Goal: Find specific page/section: Find specific page/section

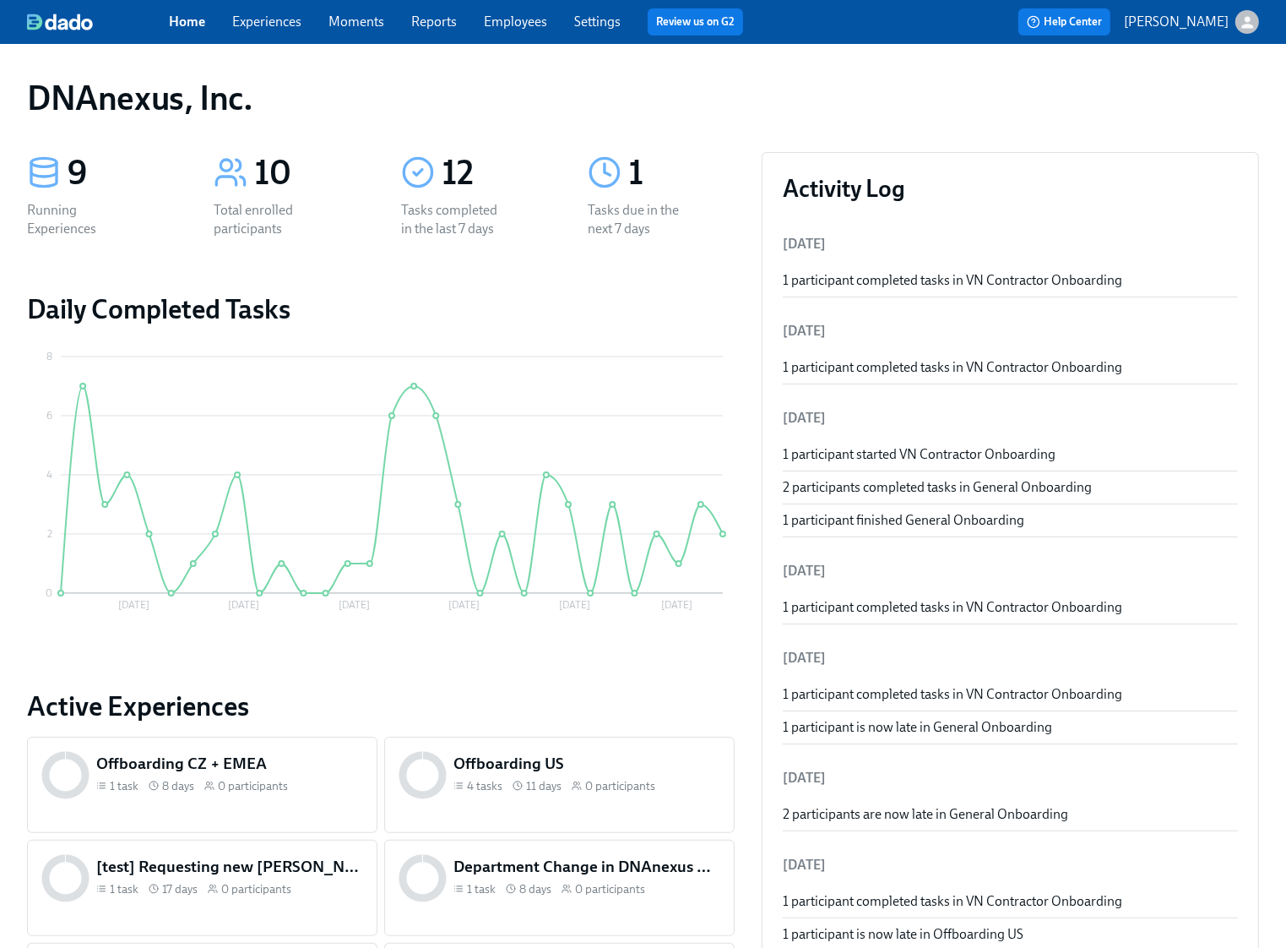
click at [267, 25] on link "Experiences" at bounding box center [266, 22] width 69 height 16
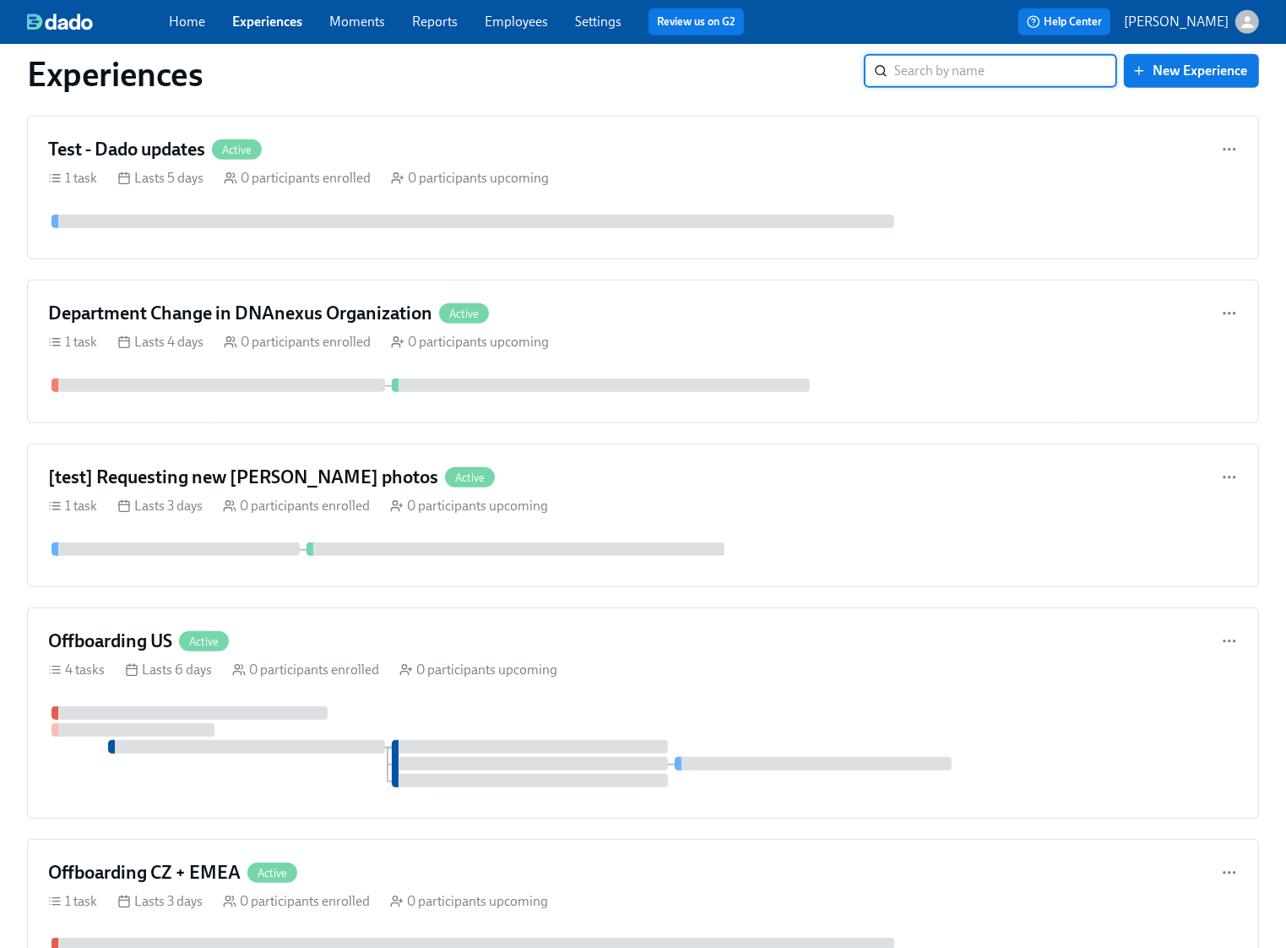
scroll to position [1621, 0]
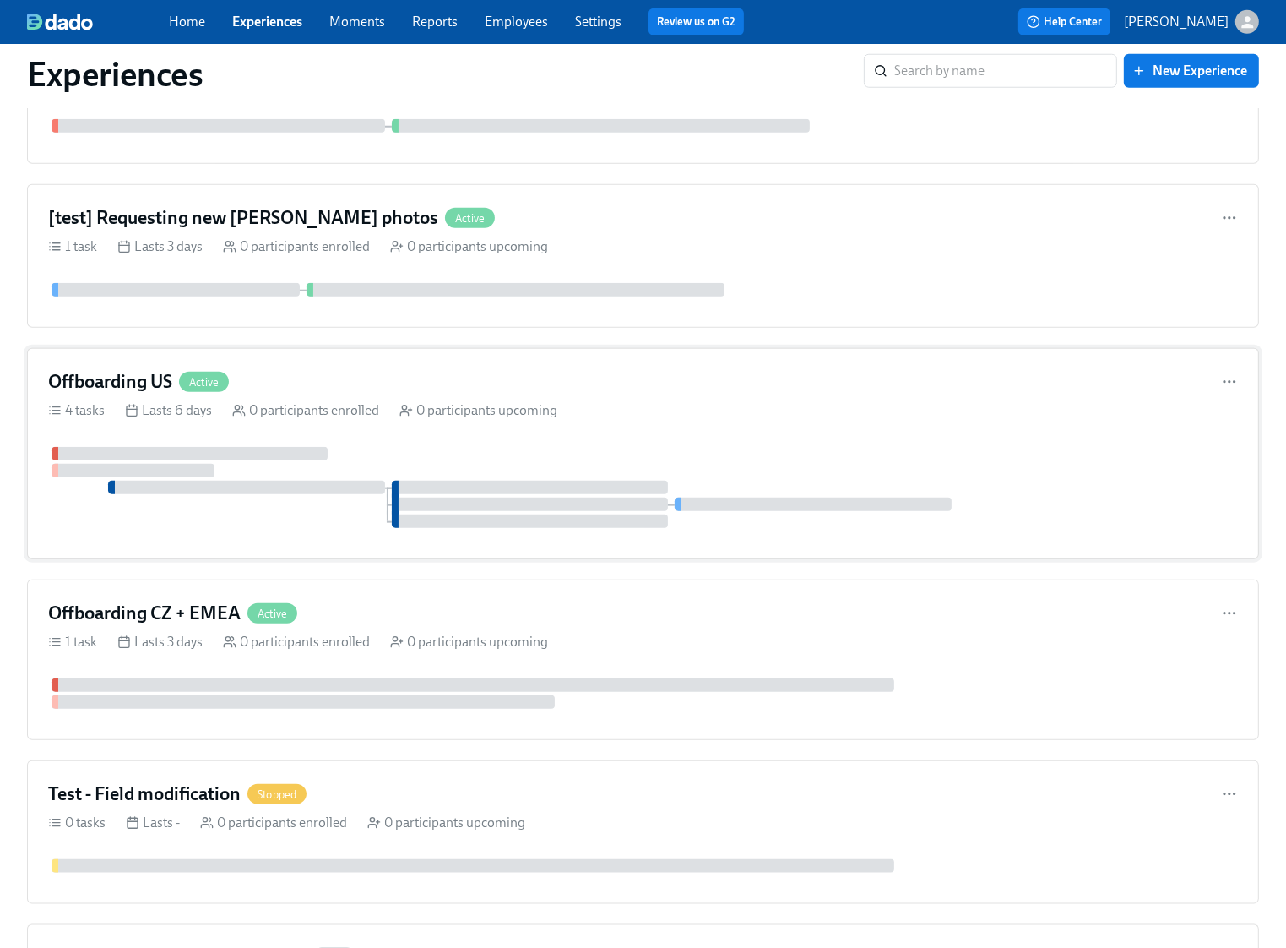
click at [337, 513] on div at bounding box center [643, 487] width 1190 height 81
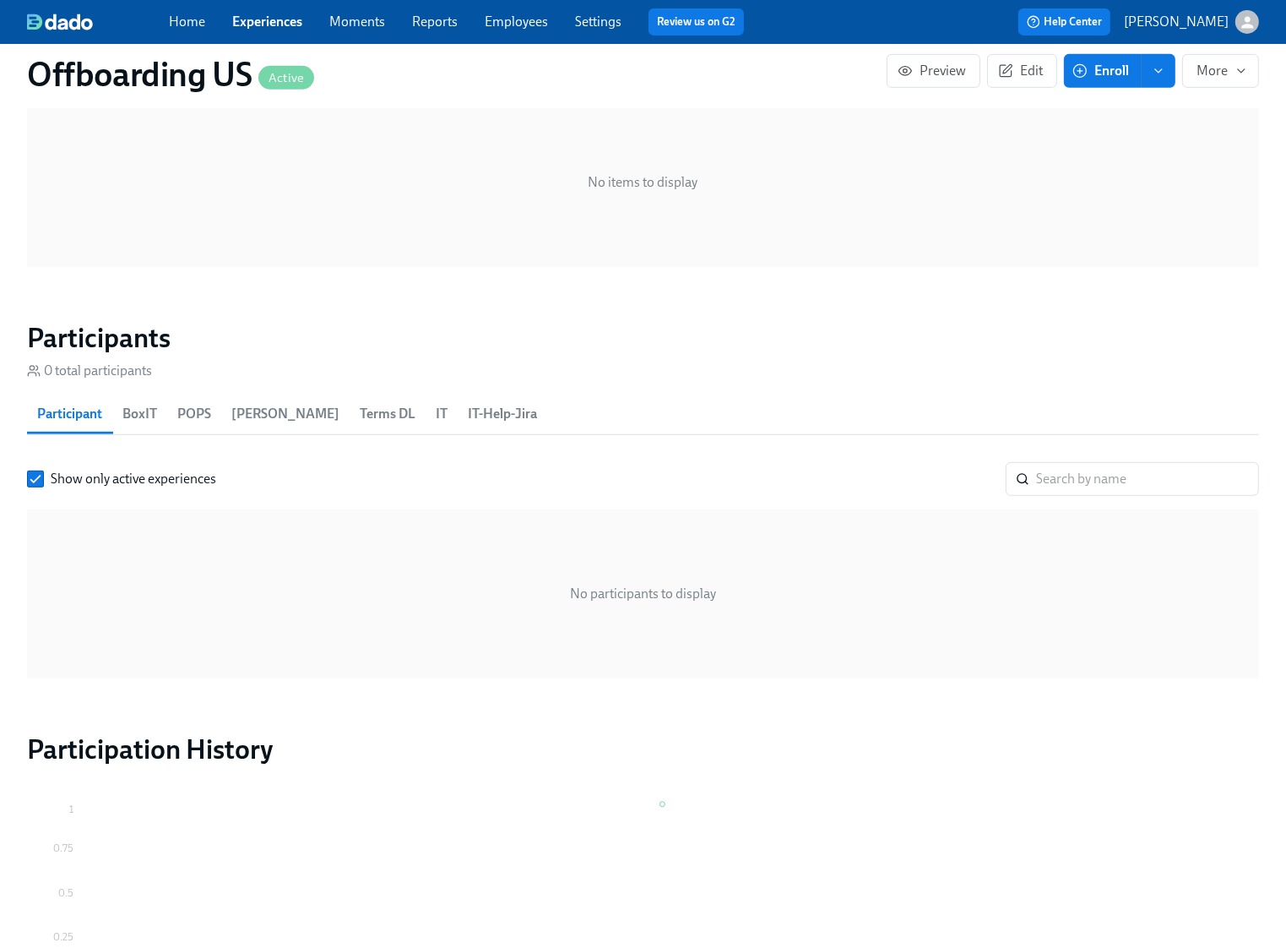
scroll to position [918, 0]
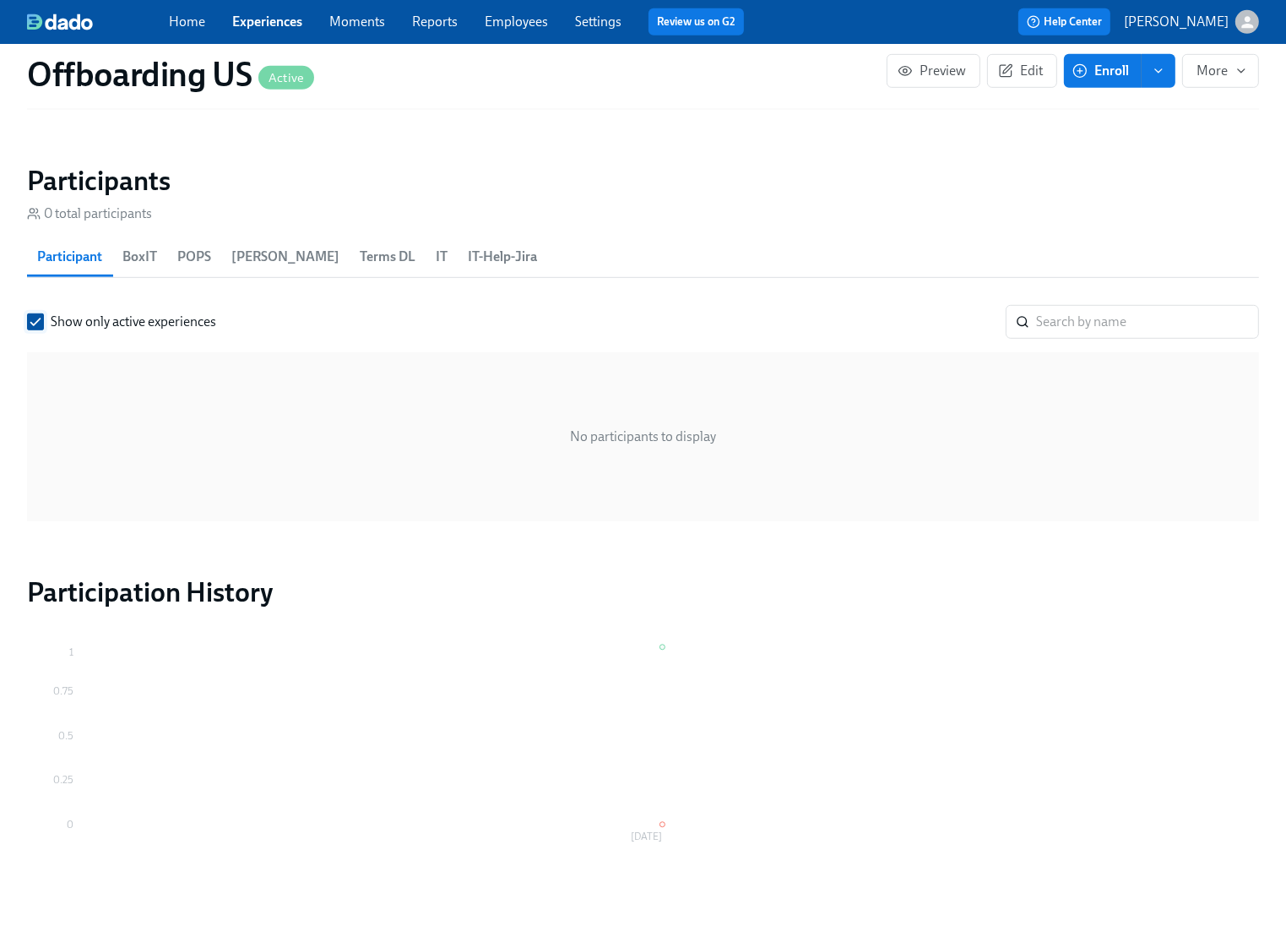
click at [43, 323] on input "Show only active experiences" at bounding box center [35, 321] width 15 height 15
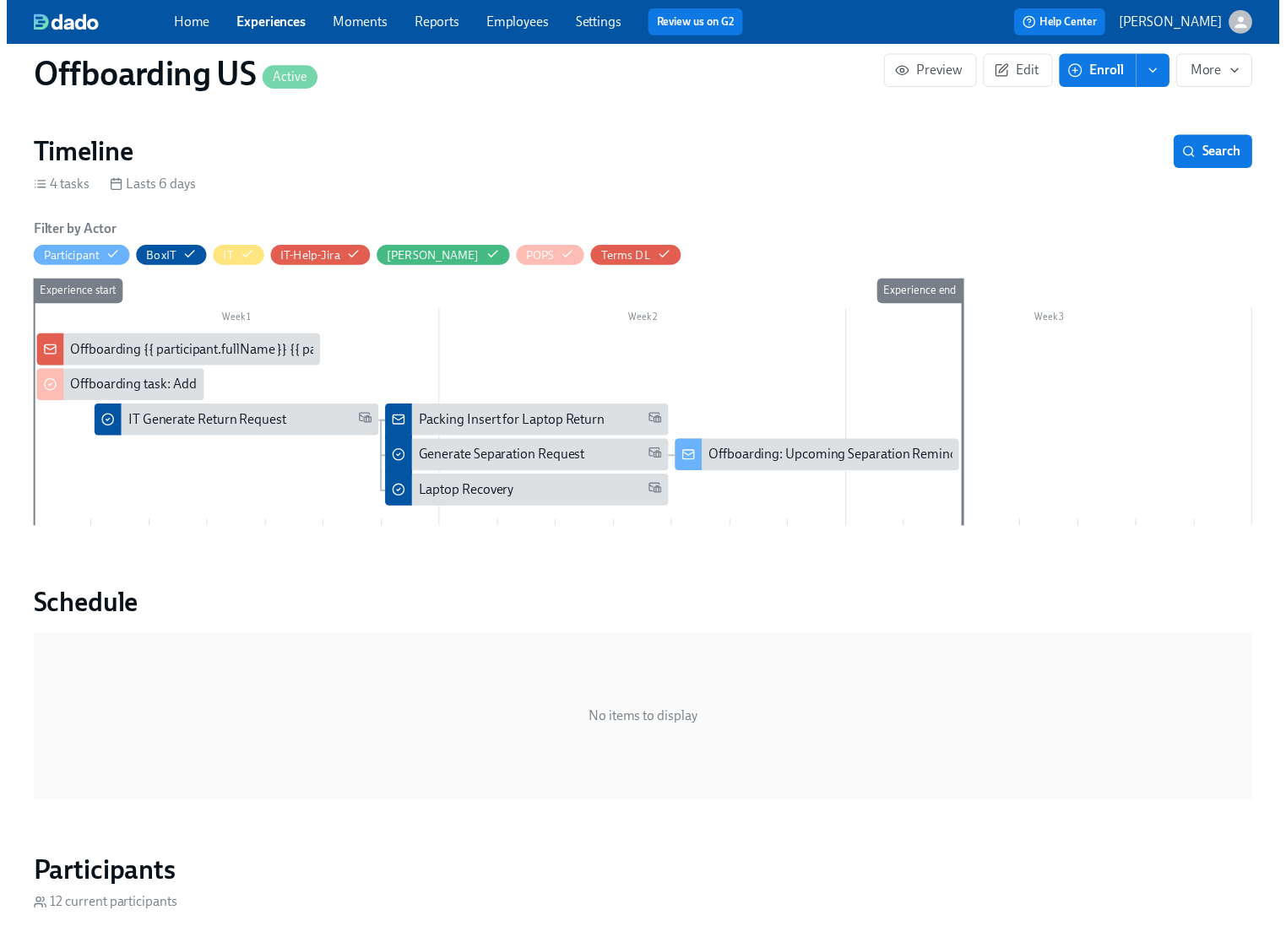
scroll to position [0, 0]
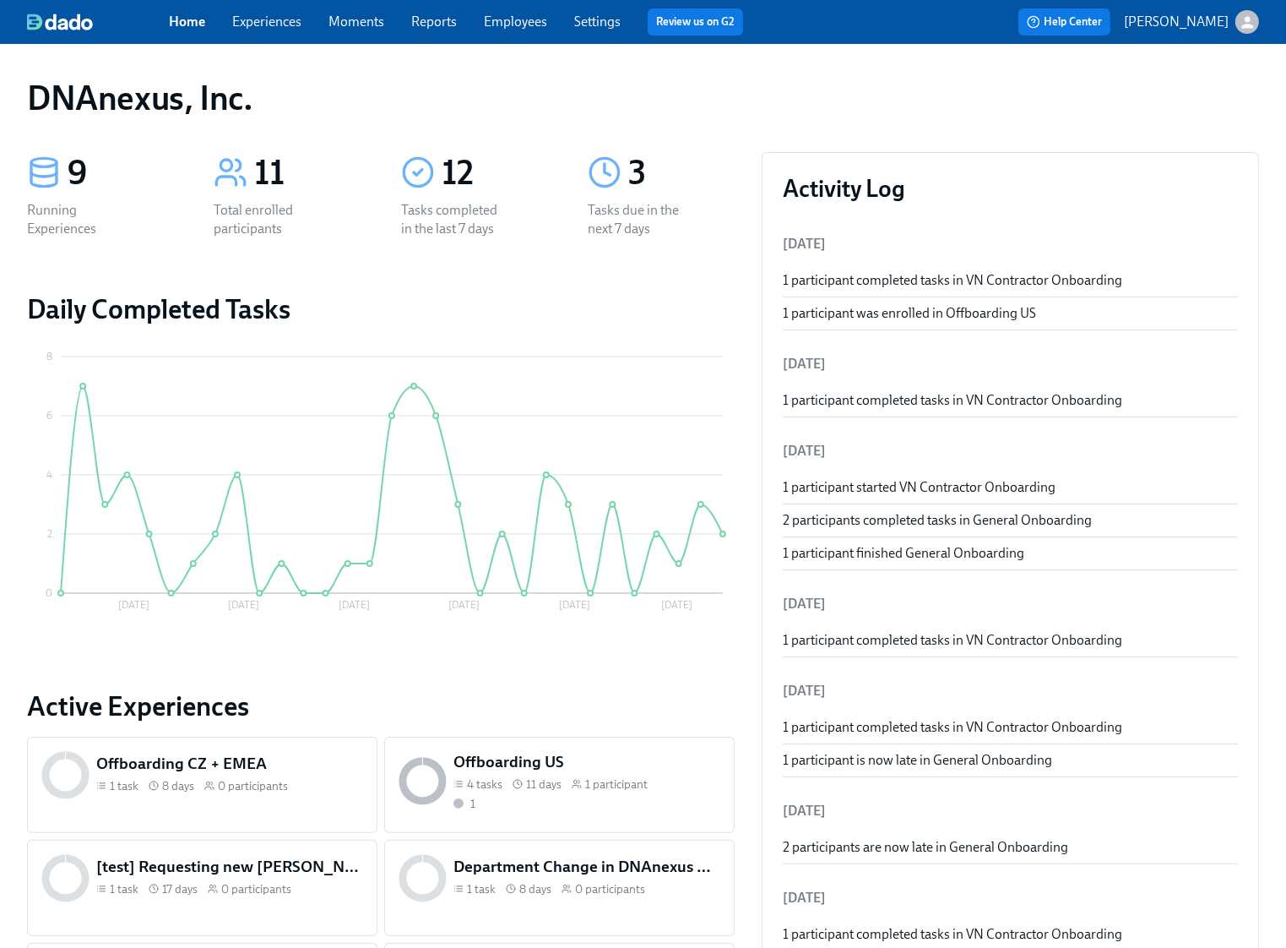
click at [267, 38] on div "Home Experiences Moments Reports Employees Settings Review us on G2 Help Center…" at bounding box center [643, 22] width 1286 height 44
click at [268, 30] on span "Experiences" at bounding box center [266, 22] width 69 height 19
click at [272, 19] on link "Experiences" at bounding box center [266, 22] width 69 height 16
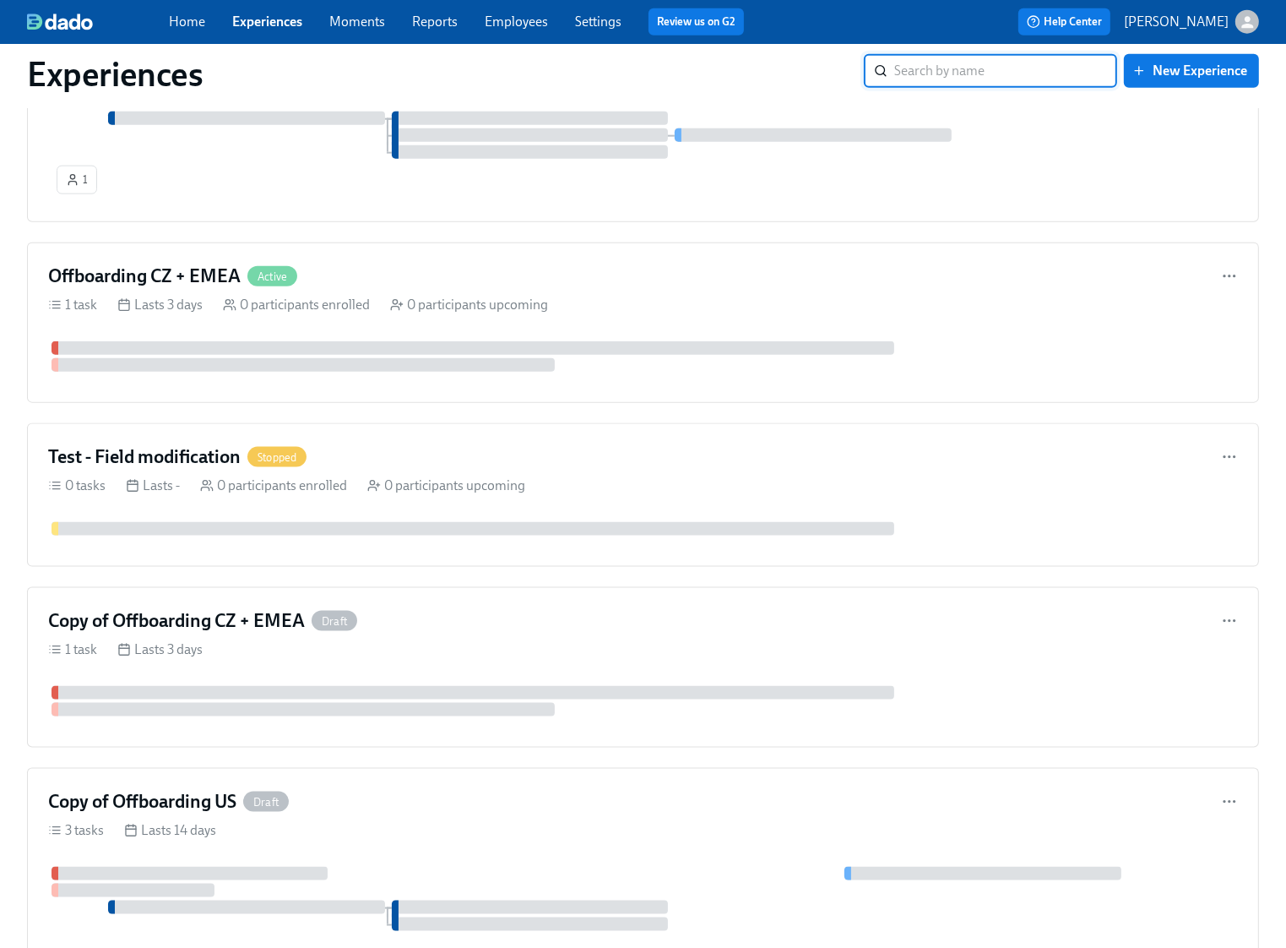
scroll to position [2454, 0]
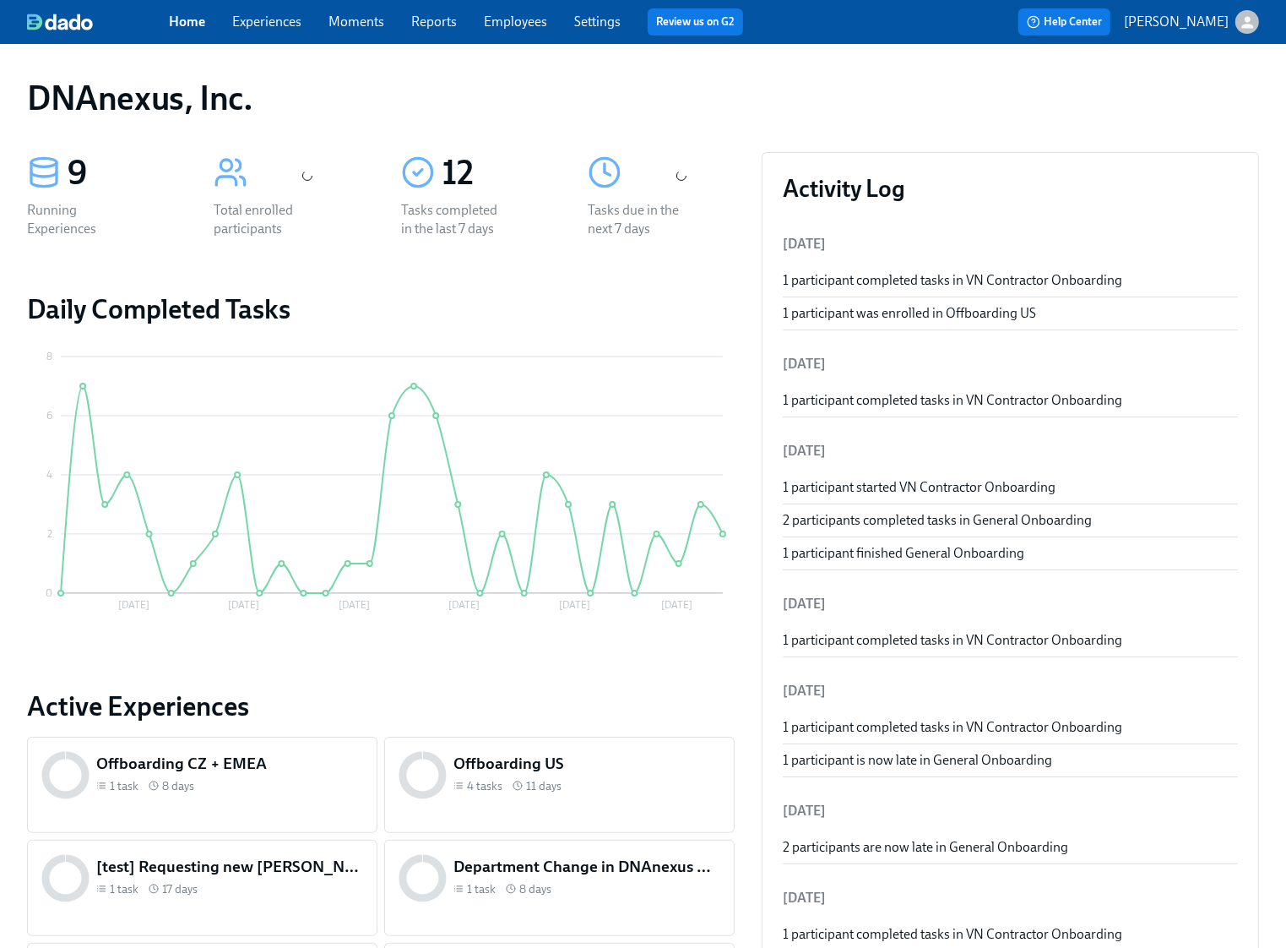
click at [269, 22] on link "Experiences" at bounding box center [266, 22] width 69 height 16
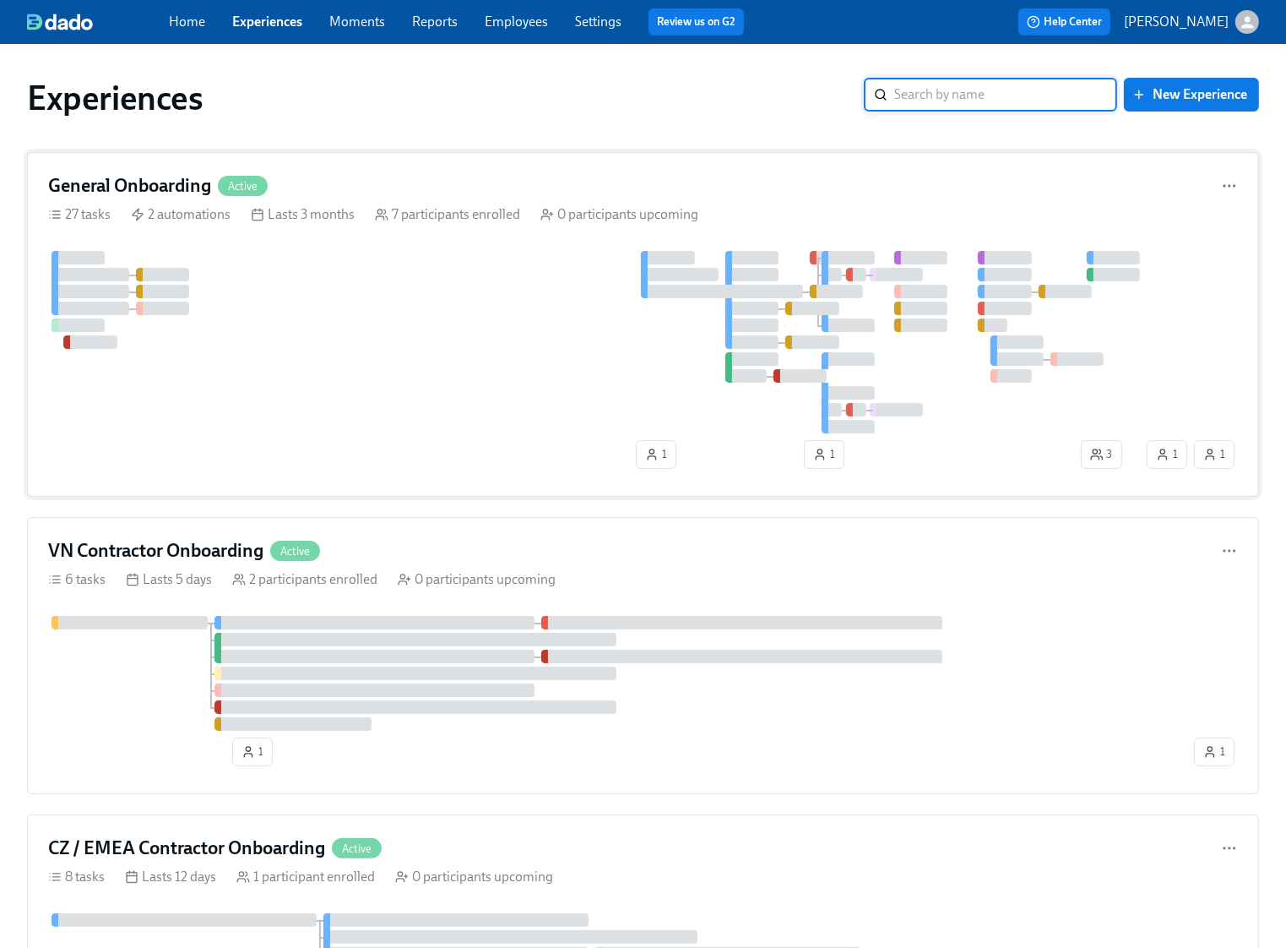
click at [389, 307] on div at bounding box center [595, 342] width 1095 height 182
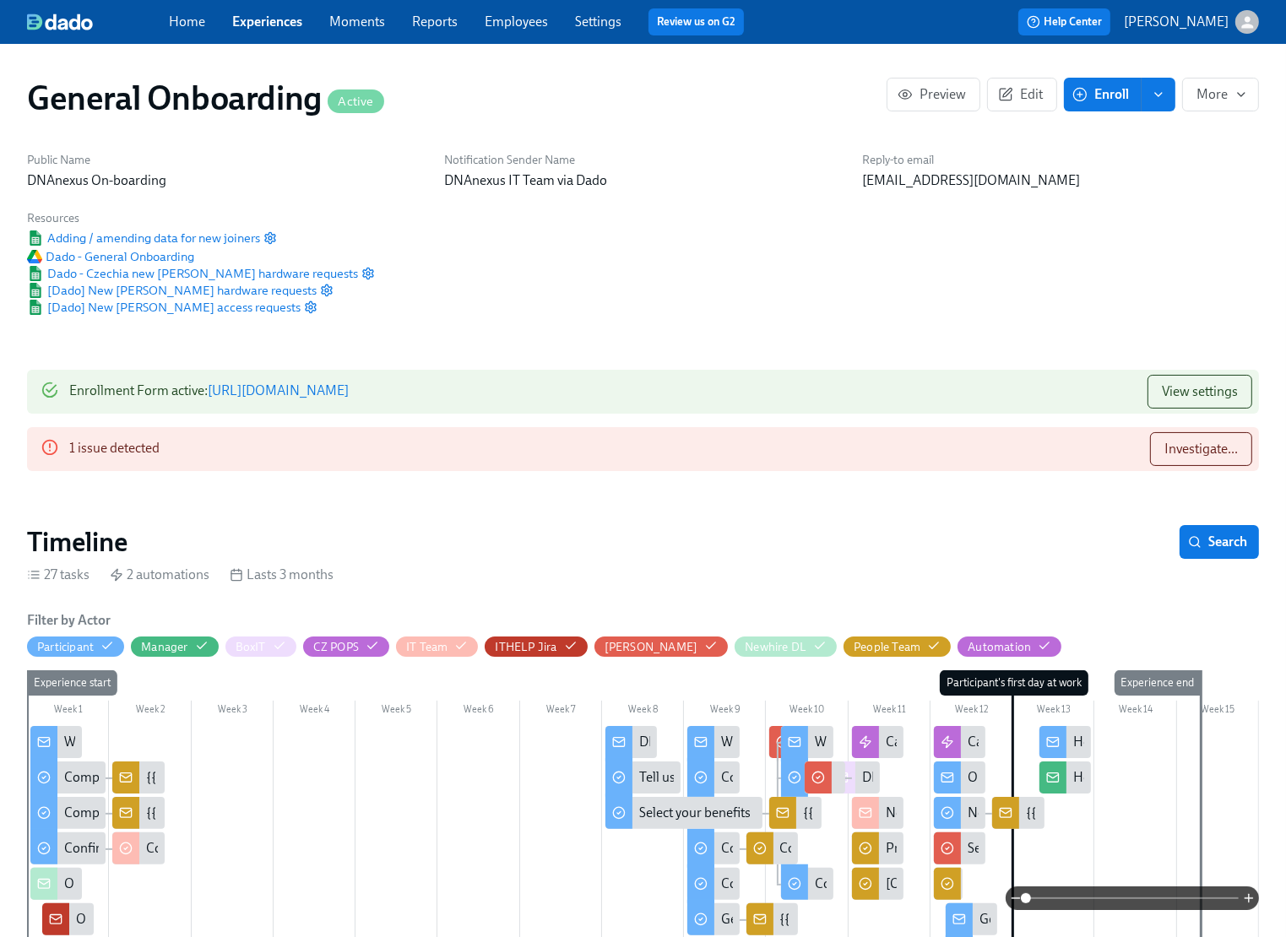
scroll to position [0, 8799]
click at [349, 392] on link "https://my.dadohr.com/enrollmentForms/FfWGd5ofBNpVC0oypAi5SXcktKCCp" at bounding box center [278, 391] width 141 height 16
drag, startPoint x: 723, startPoint y: 391, endPoint x: 62, endPoint y: 390, distance: 660.4
click at [62, 390] on div "Enrollment Form active : https://my.dadohr.com/enrollmentForms/FfWGd5ofBNpVC0oy…" at bounding box center [643, 392] width 1232 height 44
copy div "Enrollment Form active : https://my.dadohr.com/enrollmentForms/FfWGd5ofBNpVC0oy…"
